Goal: Browse casually

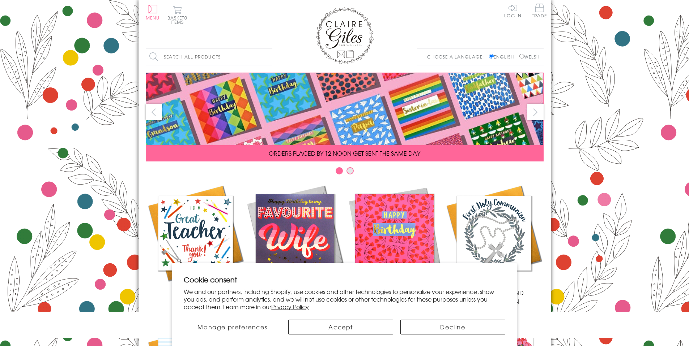
scroll to position [286, 0]
